Goal: Task Accomplishment & Management: Complete application form

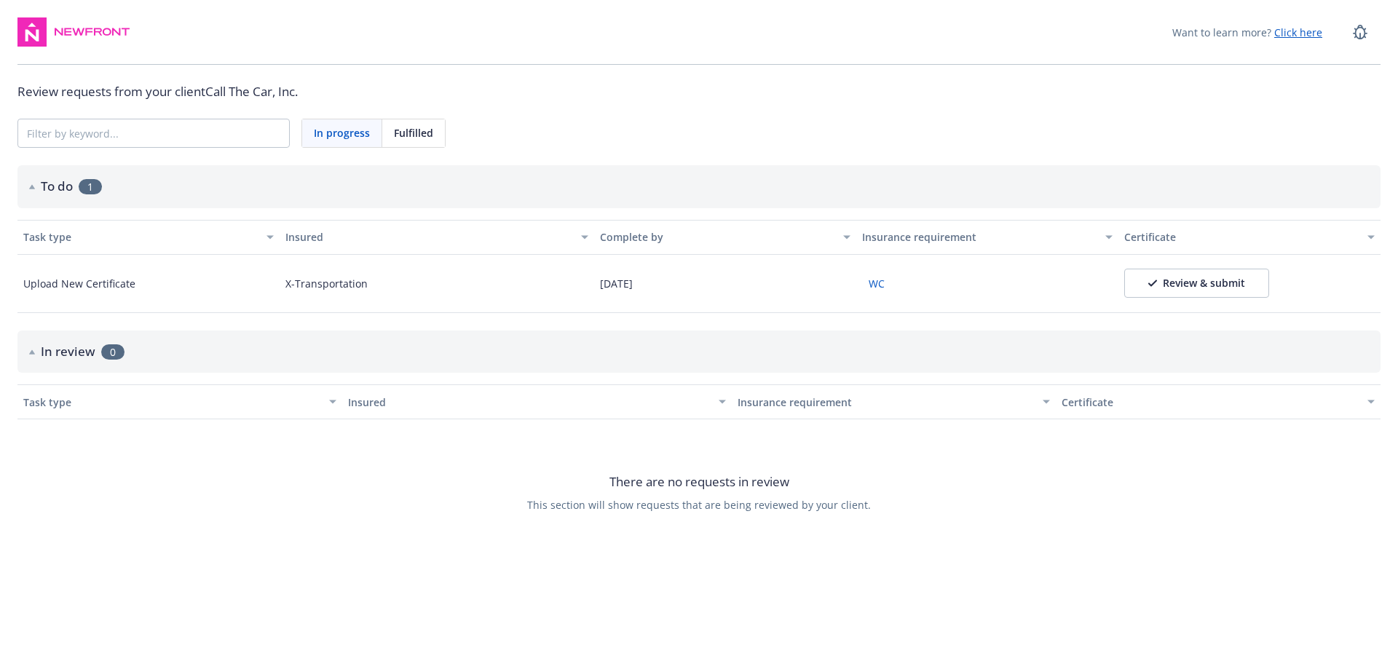
click at [1189, 286] on div "Review & submit" at bounding box center [1196, 283] width 97 height 15
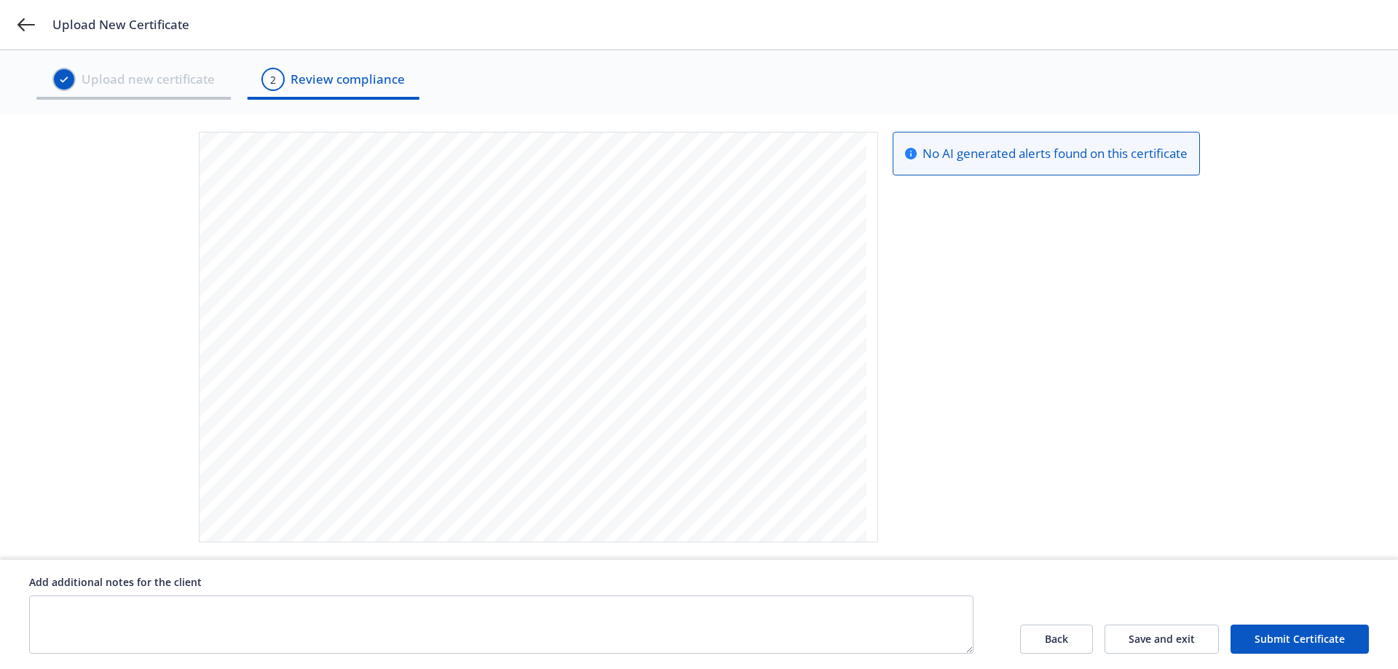
scroll to position [236, 0]
click at [16, 22] on div "Upload New Certificate" at bounding box center [699, 25] width 1398 height 50
click at [23, 23] on icon at bounding box center [25, 24] width 17 height 17
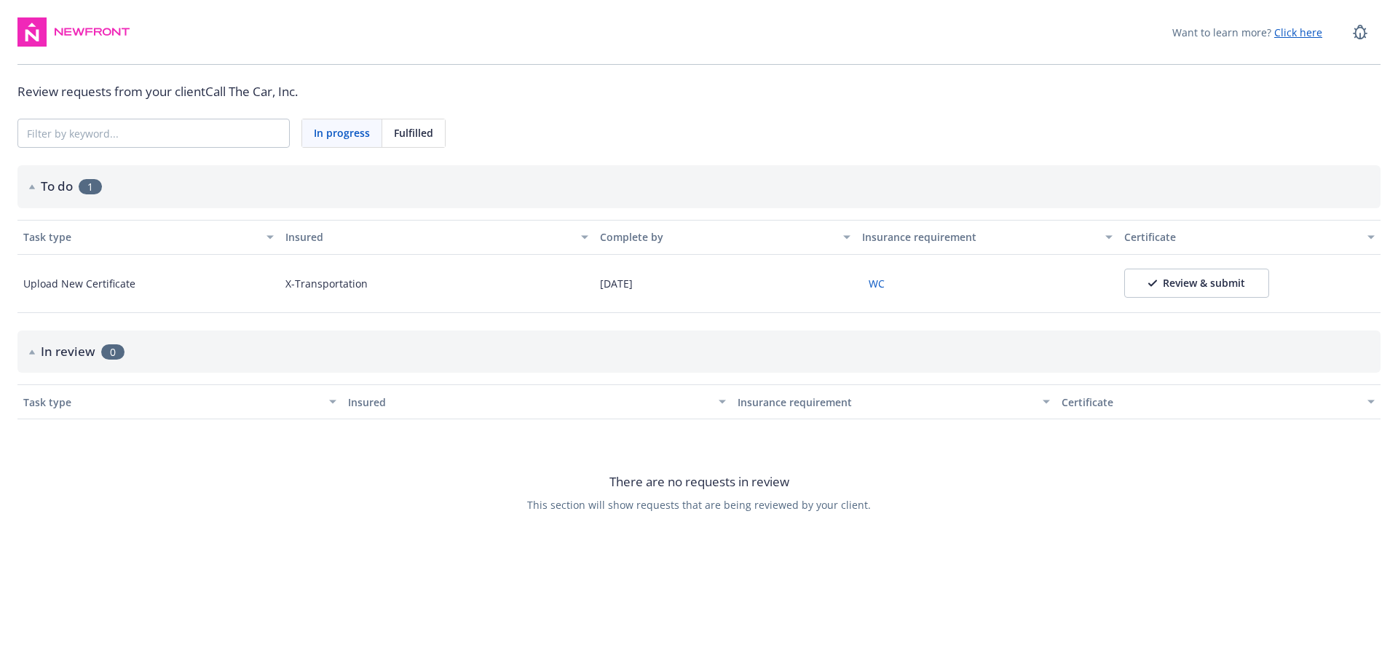
click at [418, 129] on span "Fulfilled" at bounding box center [413, 132] width 39 height 15
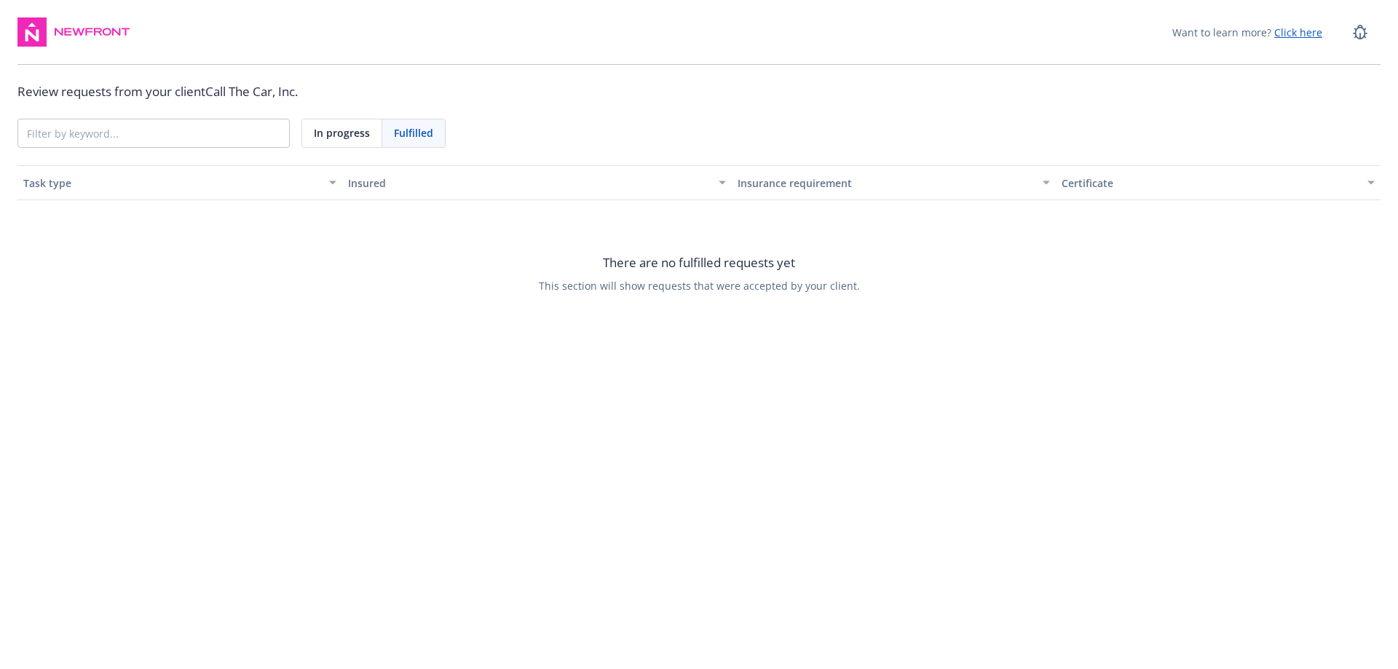
click at [347, 133] on span "In progress" at bounding box center [342, 132] width 56 height 15
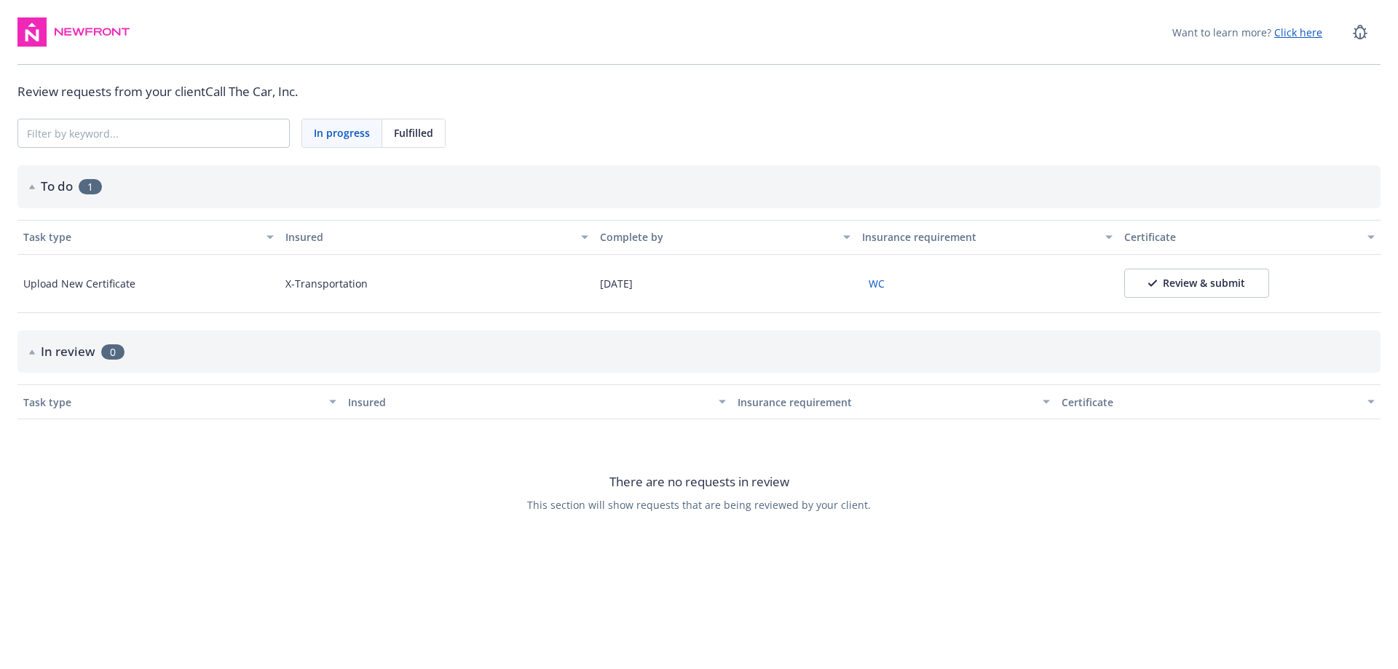
click at [885, 278] on button "WC" at bounding box center [876, 283] width 29 height 23
click at [1374, 241] on div "button" at bounding box center [1373, 238] width 7 height 34
click at [1111, 240] on div "button" at bounding box center [1111, 238] width 7 height 34
click at [1190, 278] on div "Review & submit" at bounding box center [1196, 283] width 97 height 15
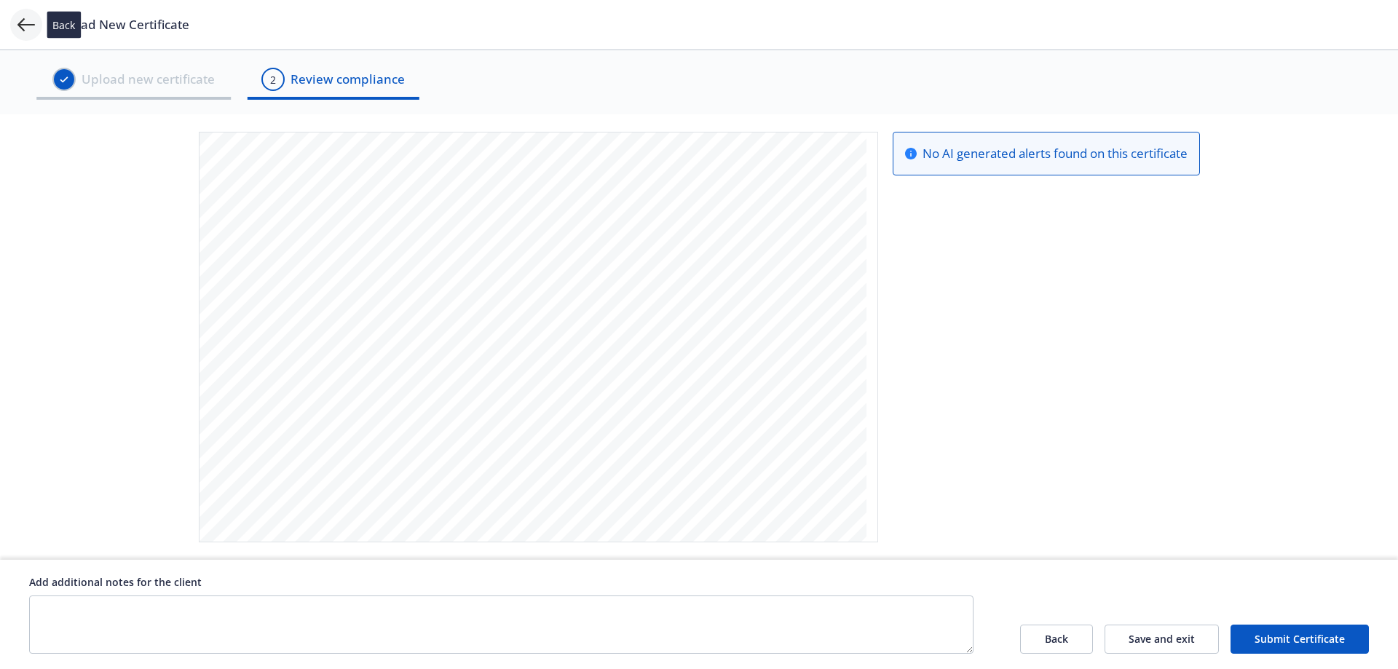
click at [20, 25] on icon at bounding box center [25, 24] width 17 height 13
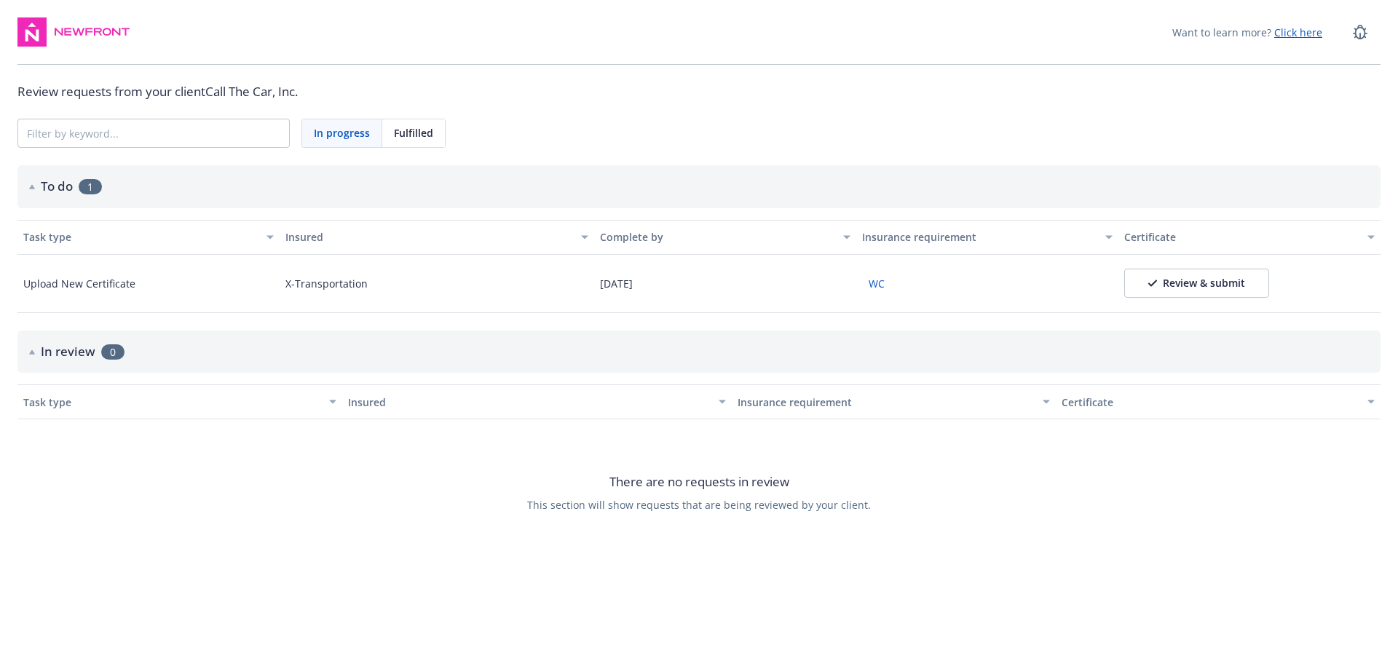
click at [65, 184] on h2 "To do" at bounding box center [57, 186] width 32 height 19
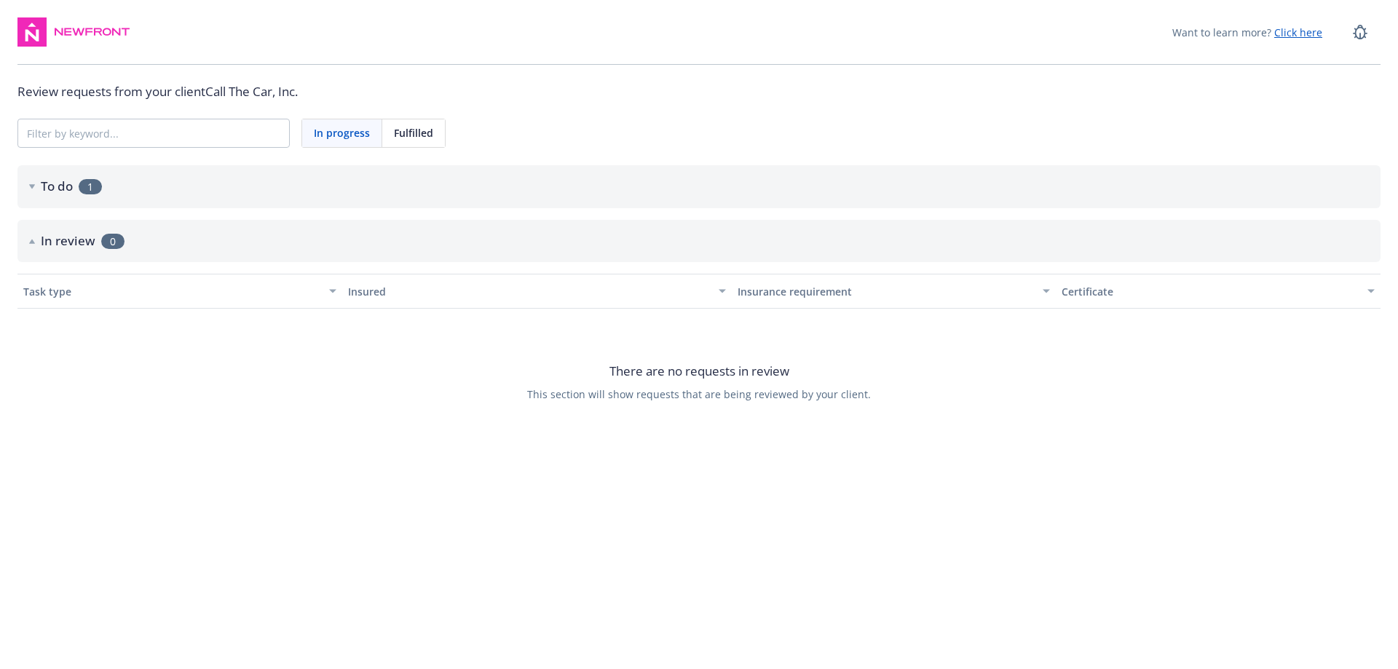
click at [65, 184] on h2 "To do" at bounding box center [57, 186] width 32 height 19
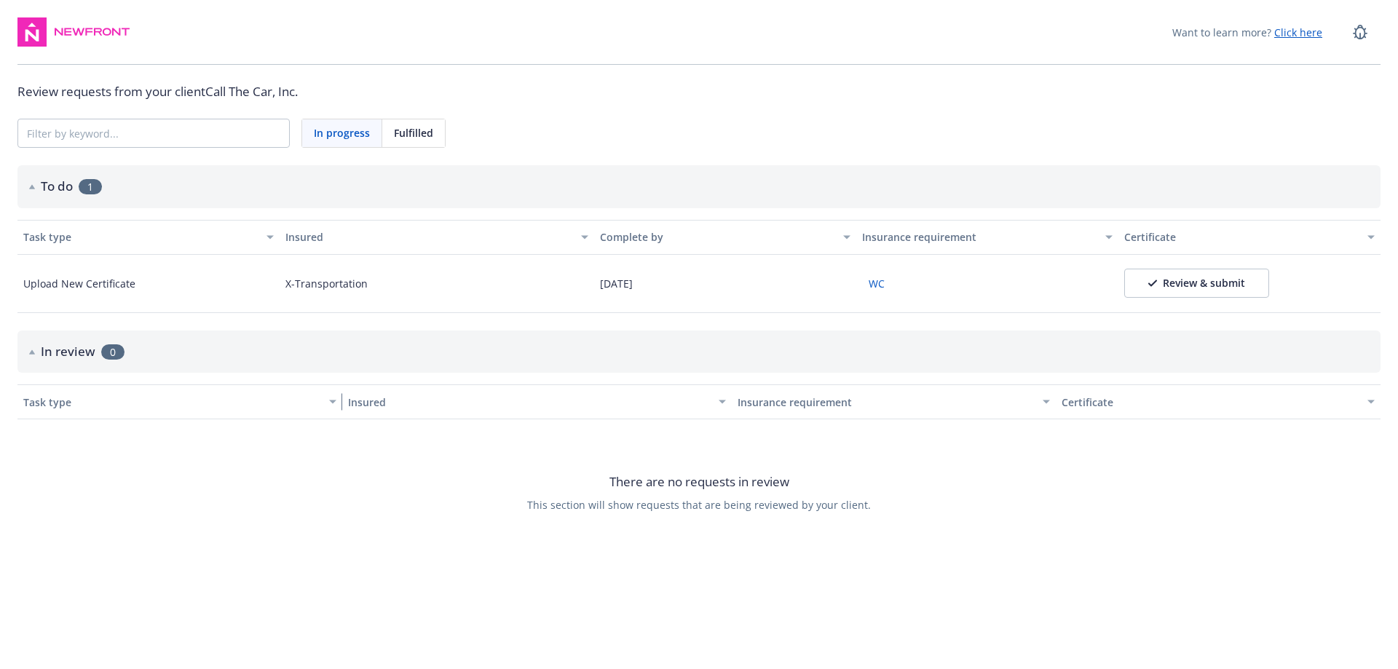
click at [336, 404] on div "button" at bounding box center [334, 402] width 7 height 34
click at [1179, 283] on div "Review & submit" at bounding box center [1196, 283] width 97 height 15
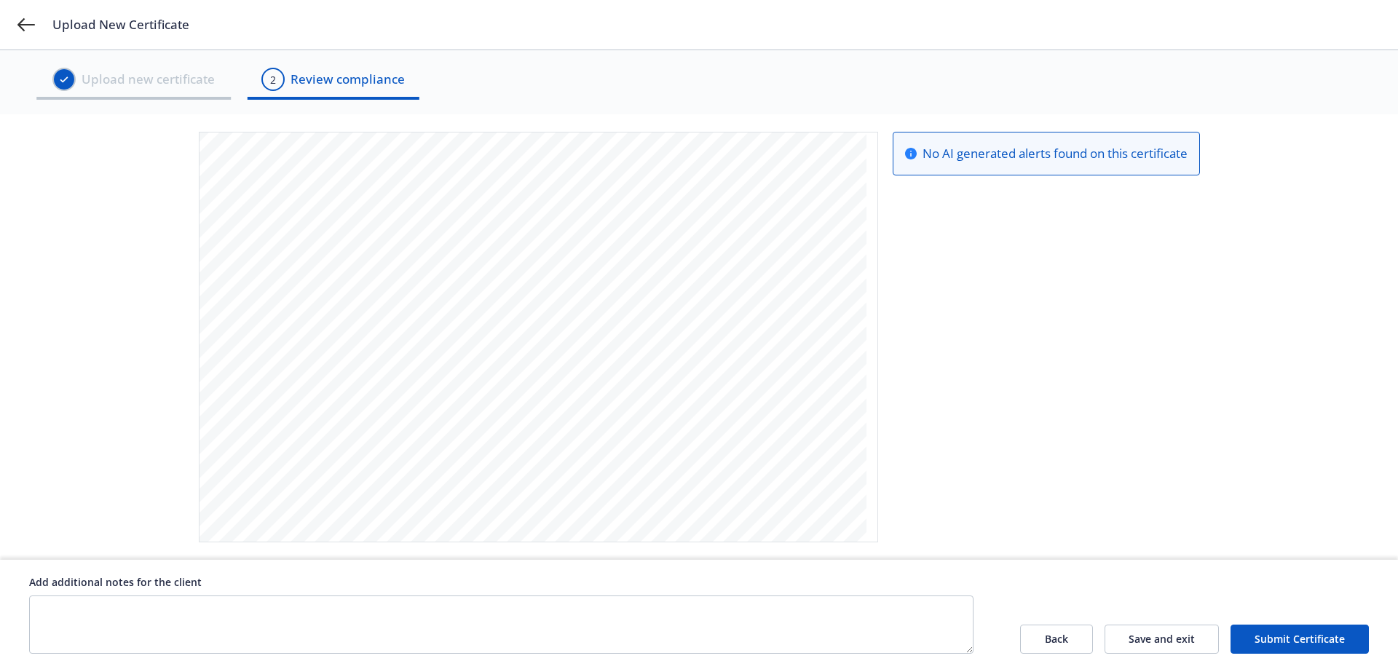
scroll to position [454, 0]
click at [1273, 634] on button "Submit Certificate" at bounding box center [1300, 639] width 138 height 29
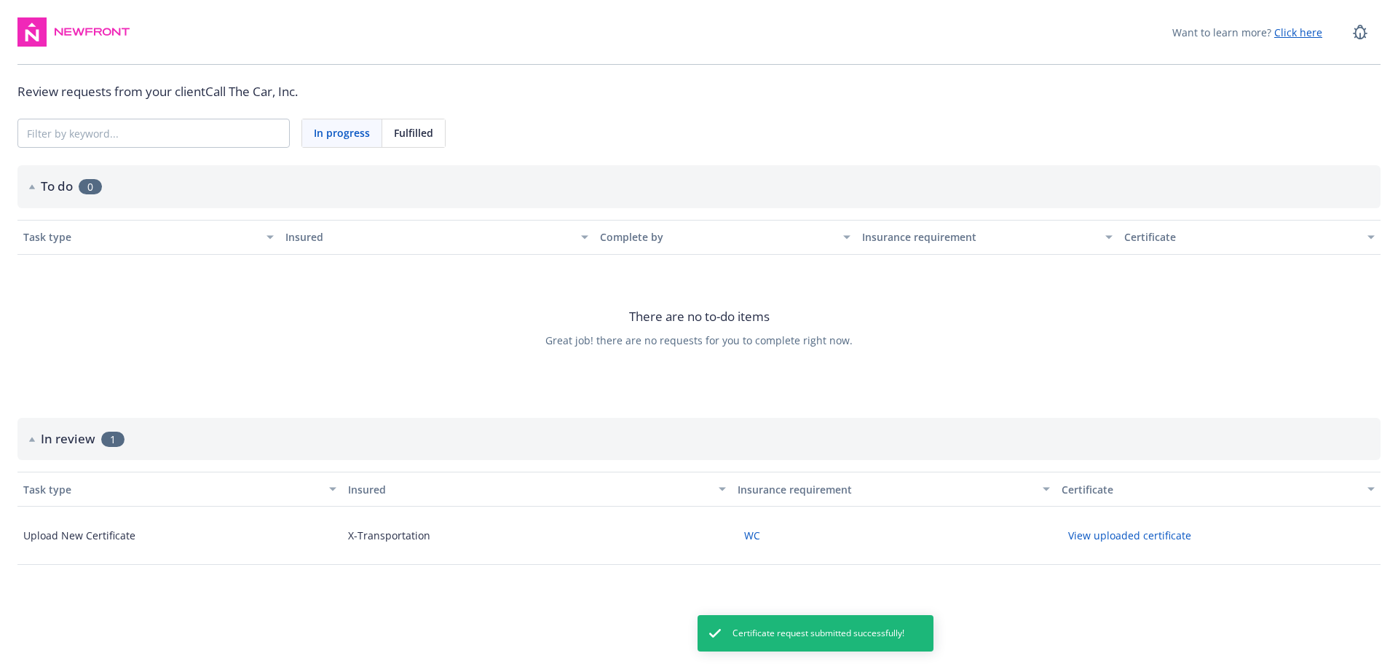
click at [719, 325] on span "There are no to-do items" at bounding box center [699, 316] width 141 height 19
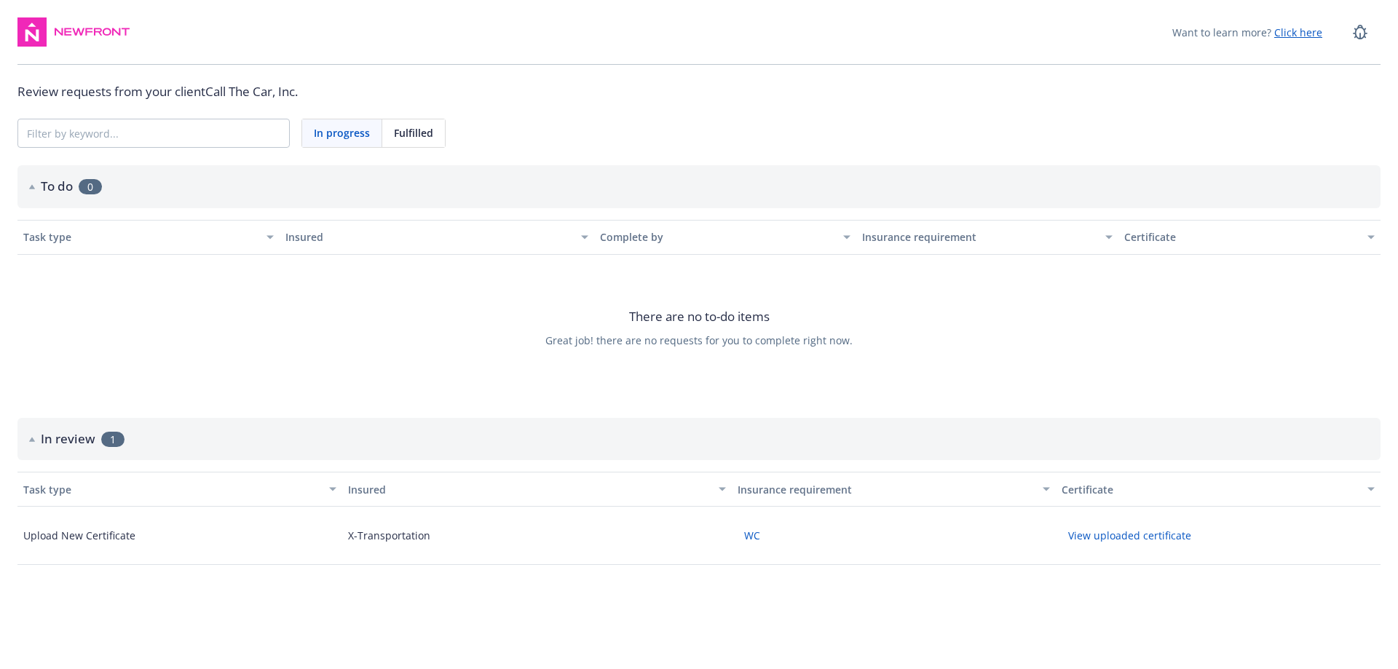
click at [1149, 537] on button "View uploaded certificate" at bounding box center [1130, 535] width 136 height 23
click at [159, 137] on input at bounding box center [153, 133] width 271 height 28
click at [343, 130] on span "In progress" at bounding box center [342, 132] width 56 height 15
click at [414, 138] on span "Fulfilled" at bounding box center [413, 132] width 39 height 15
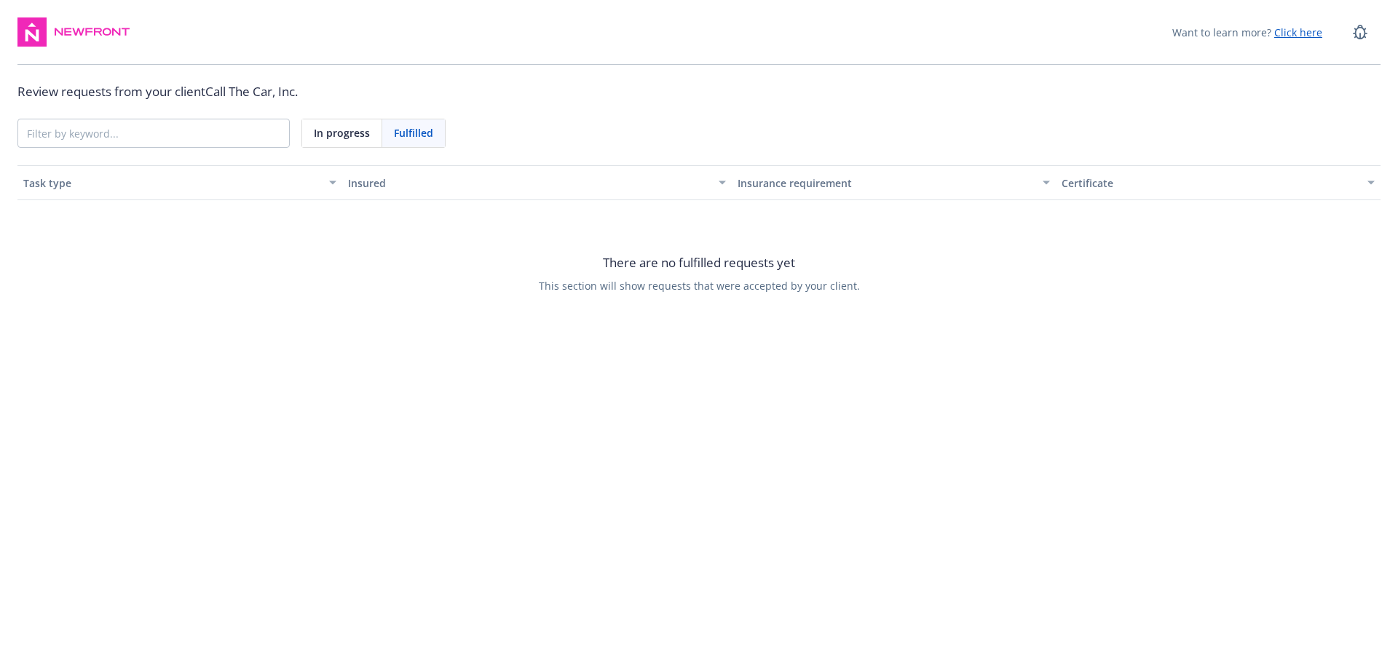
click at [355, 138] on span "In progress" at bounding box center [342, 132] width 56 height 15
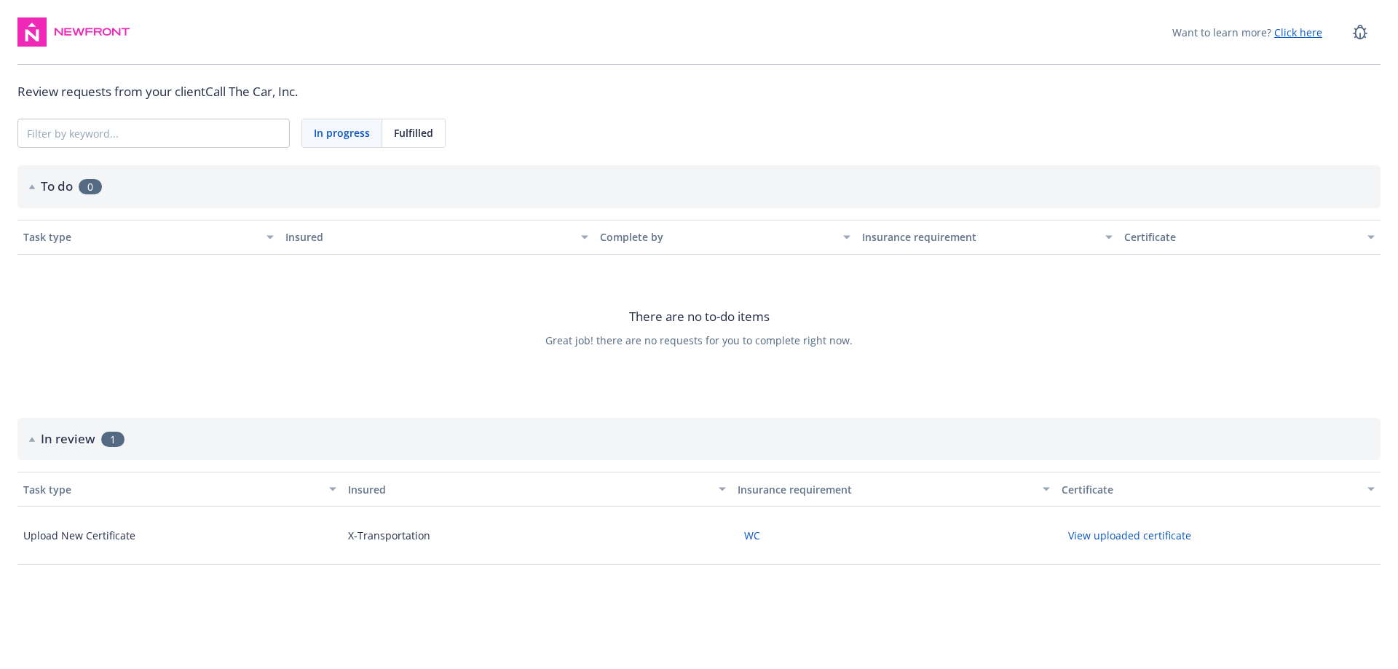
click at [74, 232] on div "Task type" at bounding box center [140, 236] width 235 height 15
drag, startPoint x: 616, startPoint y: 279, endPoint x: 628, endPoint y: 281, distance: 11.9
click at [628, 281] on div "There are no to-do items Great job! there are no requests for you to complete r…" at bounding box center [698, 328] width 1363 height 146
drag, startPoint x: 693, startPoint y: 323, endPoint x: 860, endPoint y: 336, distance: 167.2
click at [696, 324] on span "There are no to-do items" at bounding box center [699, 316] width 141 height 19
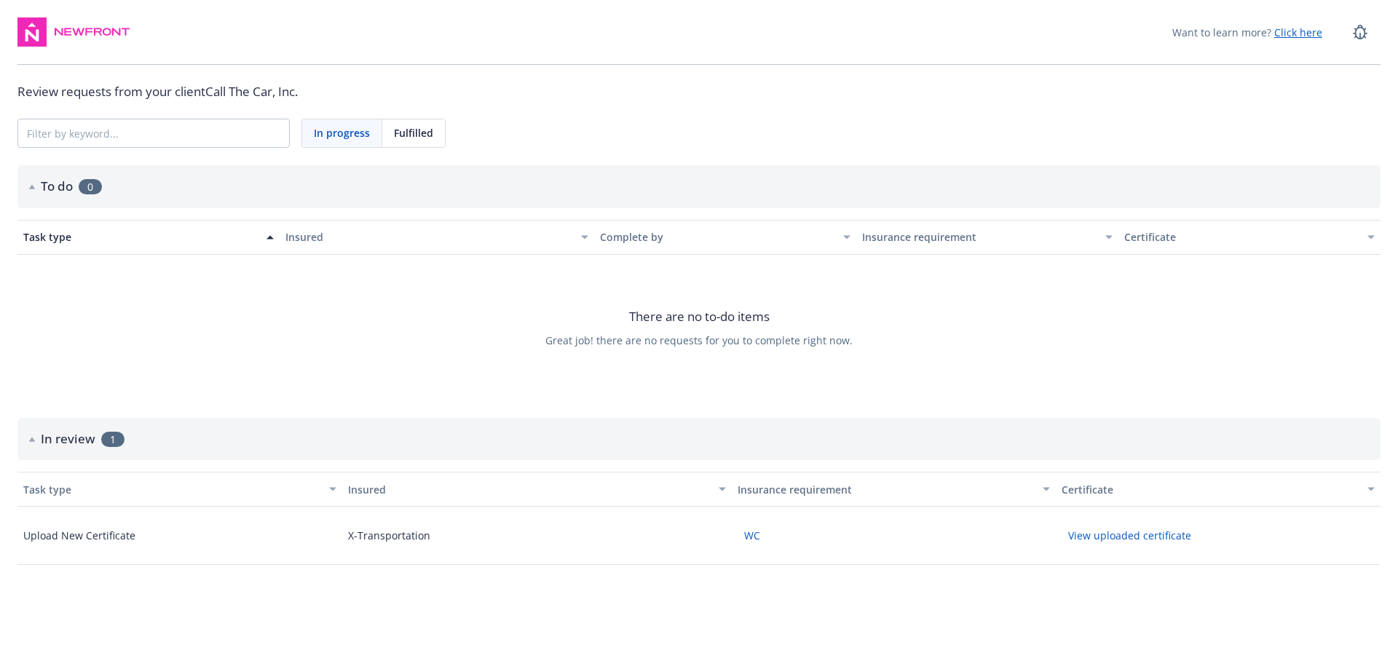
drag, startPoint x: 974, startPoint y: 336, endPoint x: 1124, endPoint y: 320, distance: 150.2
click at [1014, 336] on div "There are no to-do items Great job! there are no requests for you to complete r…" at bounding box center [698, 328] width 1363 height 146
drag, startPoint x: 1221, startPoint y: 295, endPoint x: 1297, endPoint y: 253, distance: 87.4
click at [1260, 288] on div "There are no to-do items Great job! there are no requests for you to complete r…" at bounding box center [698, 328] width 1363 height 146
click at [1115, 535] on button "View uploaded certificate" at bounding box center [1130, 535] width 136 height 23
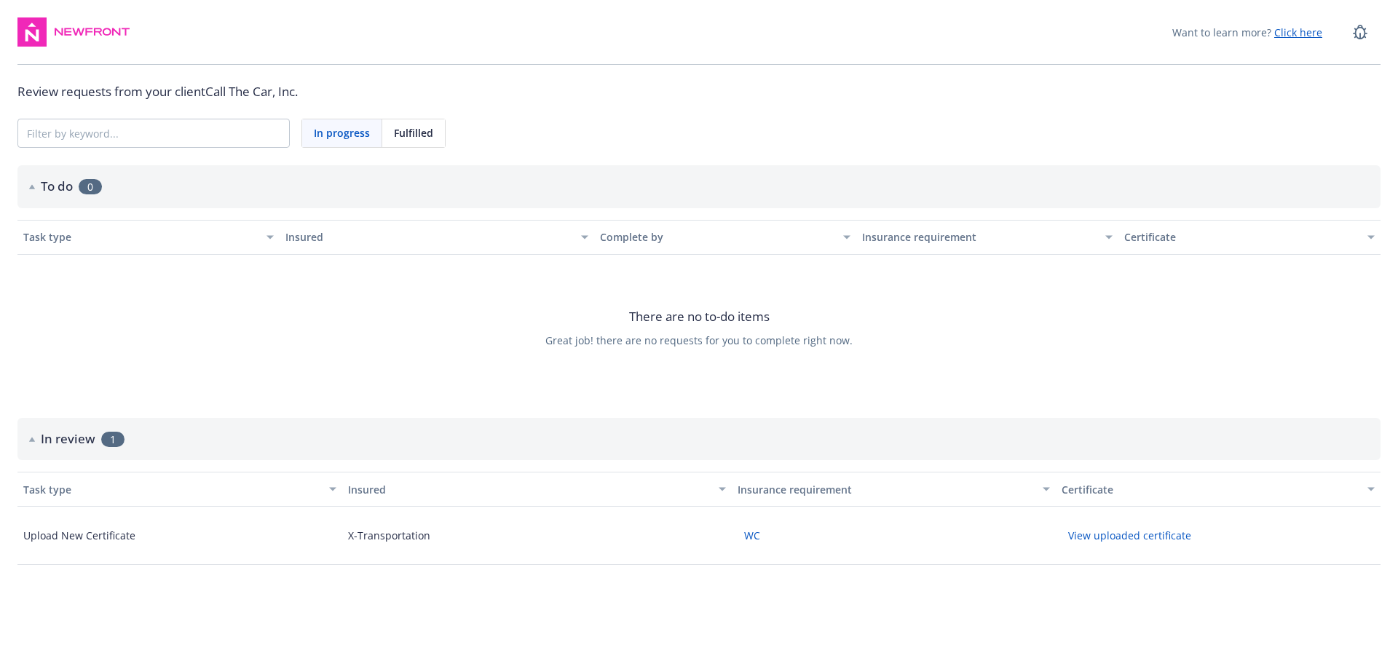
click at [757, 535] on button "WC" at bounding box center [752, 535] width 29 height 23
click at [1132, 535] on button "View uploaded certificate" at bounding box center [1130, 535] width 136 height 23
click at [701, 331] on div "There are no to-do items Great job! there are no requests for you to complete r…" at bounding box center [698, 328] width 1363 height 146
click at [283, 320] on div "There are no to-do items Great job! there are no requests for you to complete r…" at bounding box center [698, 328] width 1363 height 146
click at [409, 138] on span "Fulfilled" at bounding box center [413, 132] width 39 height 15
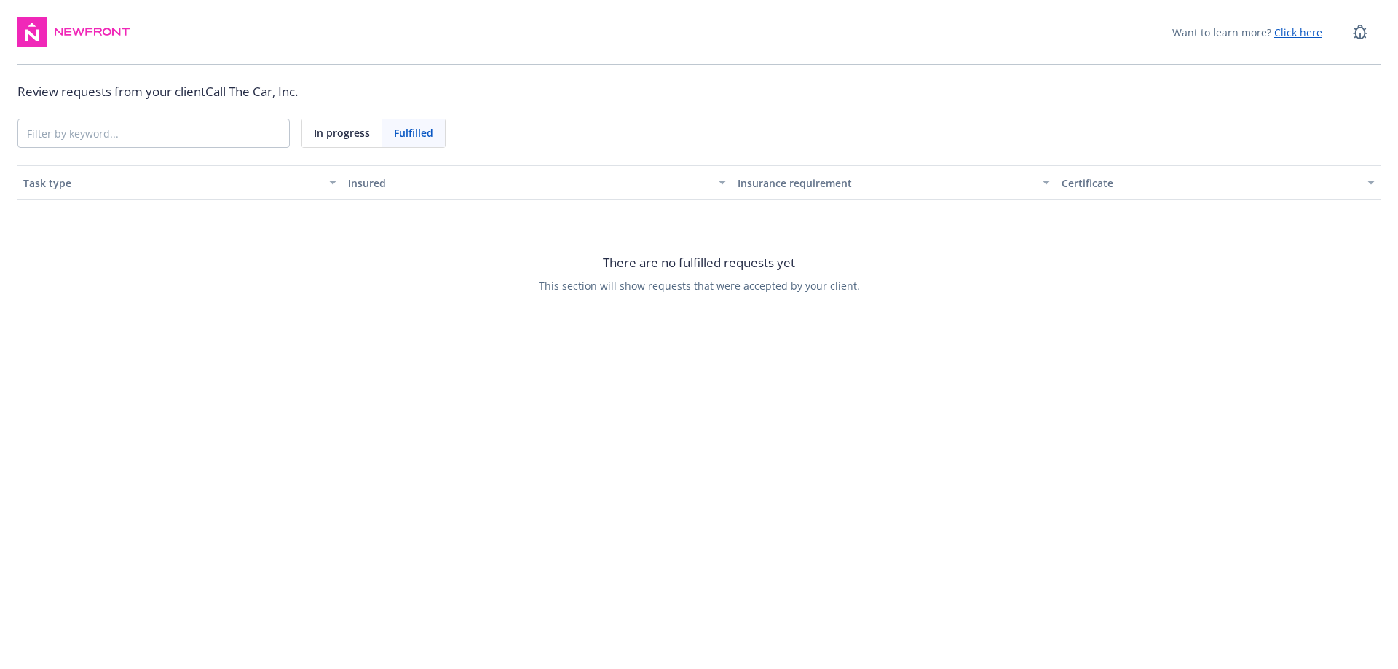
click at [369, 135] on div "In progress" at bounding box center [342, 133] width 80 height 28
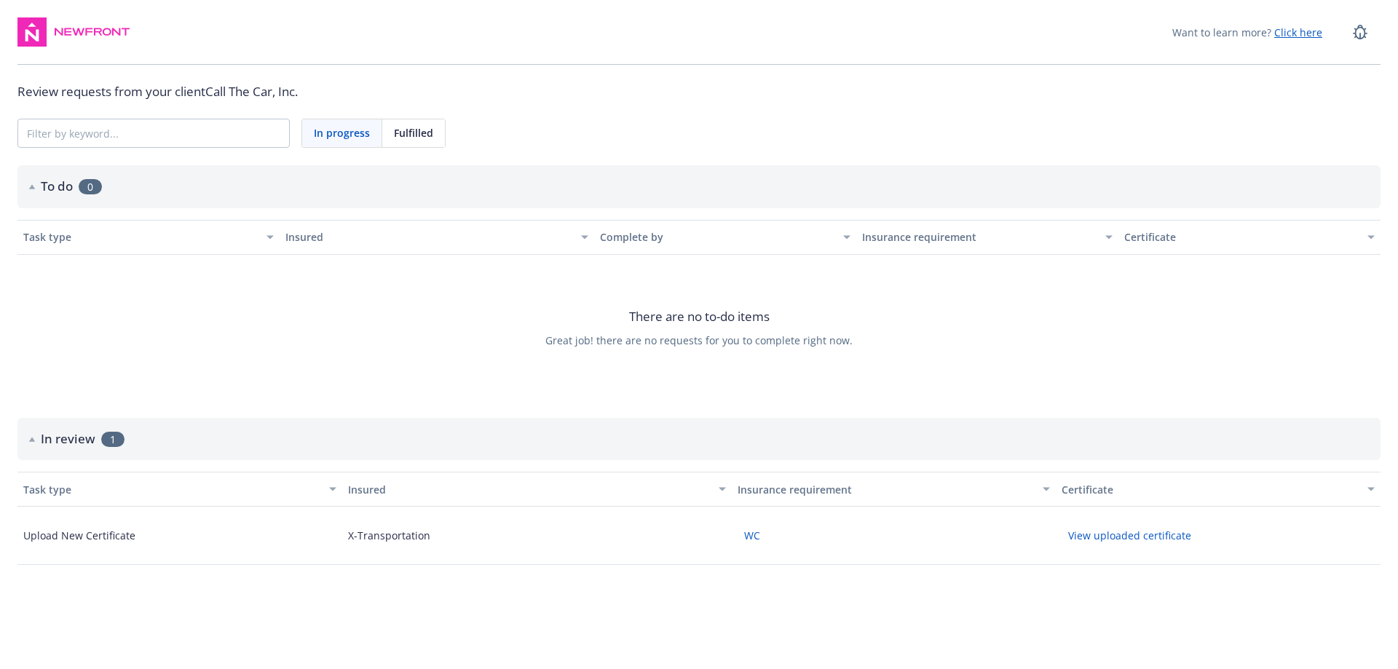
click at [1098, 532] on button "View uploaded certificate" at bounding box center [1130, 535] width 136 height 23
click at [91, 541] on div "Upload New Certificate" at bounding box center [79, 535] width 112 height 15
click at [387, 548] on div "X-Transportation" at bounding box center [537, 536] width 390 height 58
click at [71, 441] on h2 "In review" at bounding box center [68, 439] width 55 height 19
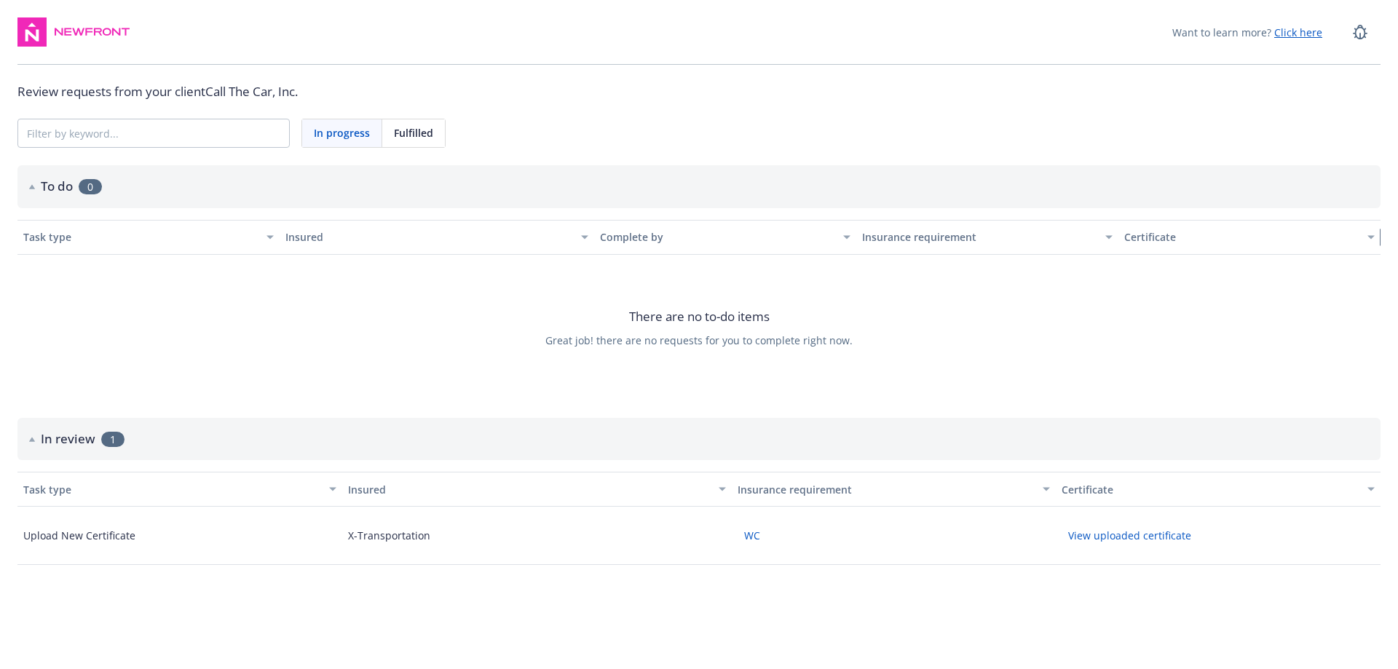
click at [1374, 237] on div "button" at bounding box center [1373, 238] width 7 height 34
click at [1368, 237] on icon "button" at bounding box center [1371, 237] width 7 height 4
click at [1084, 530] on button "View uploaded certificate" at bounding box center [1130, 535] width 136 height 23
click at [162, 113] on div "Want to learn more? Click here Review requests from your client Call The Car, I…" at bounding box center [699, 297] width 1398 height 594
click at [1150, 541] on button "View uploaded certificate" at bounding box center [1130, 535] width 136 height 23
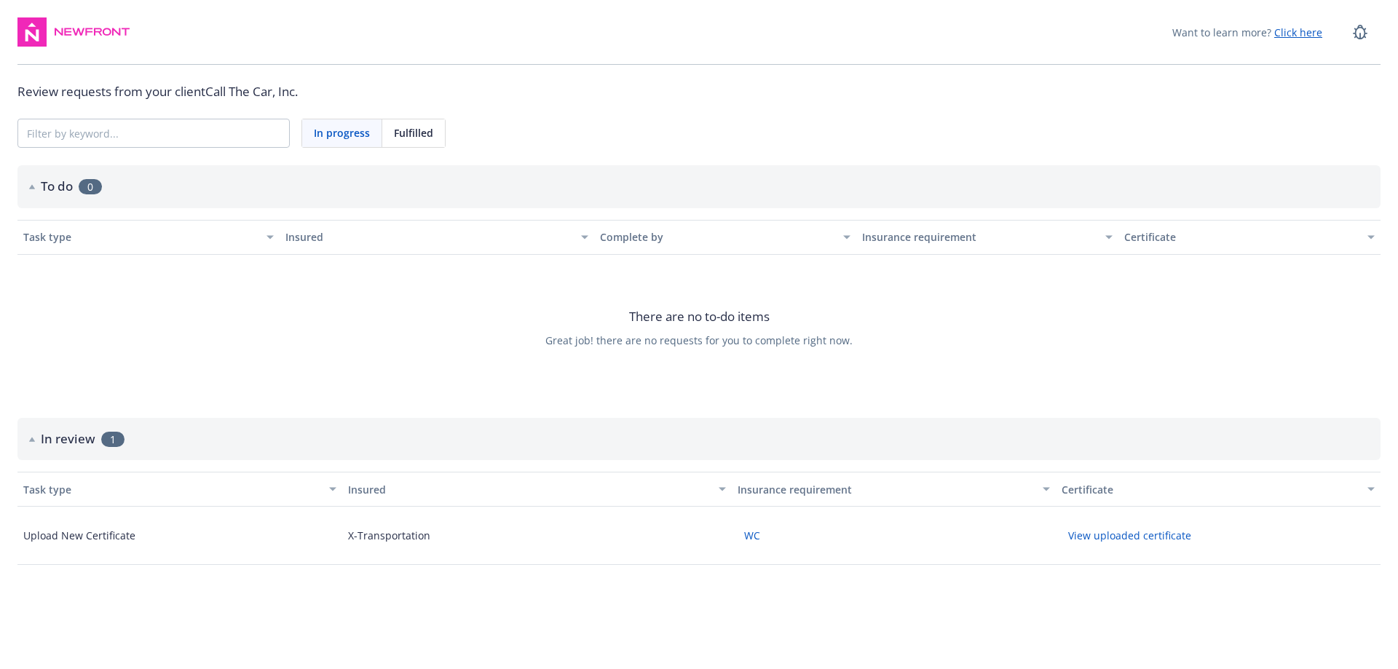
click at [360, 535] on div "X-Transportation" at bounding box center [389, 535] width 82 height 15
drag, startPoint x: 360, startPoint y: 535, endPoint x: 592, endPoint y: 473, distance: 239.5
click at [362, 535] on div "X-Transportation" at bounding box center [389, 535] width 82 height 15
click at [416, 127] on span "Fulfilled" at bounding box center [413, 132] width 39 height 15
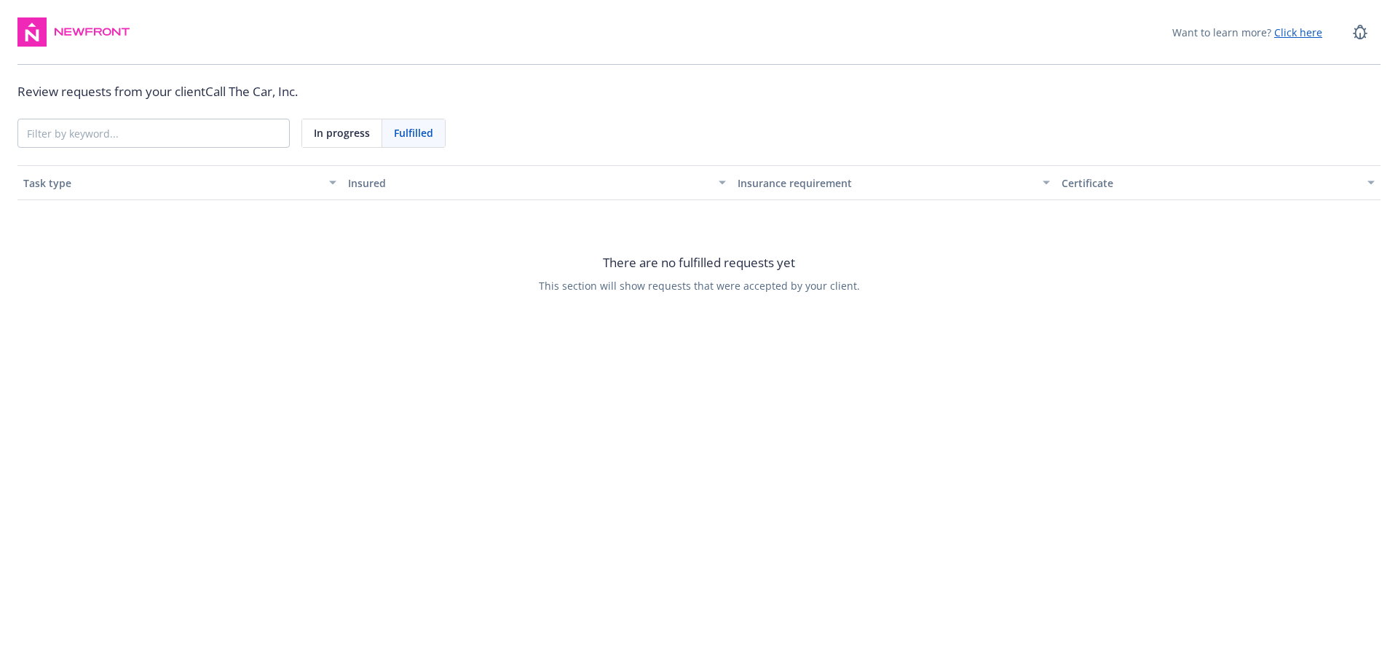
click at [370, 127] on div "In progress" at bounding box center [342, 133] width 80 height 28
